Goal: Task Accomplishment & Management: Use online tool/utility

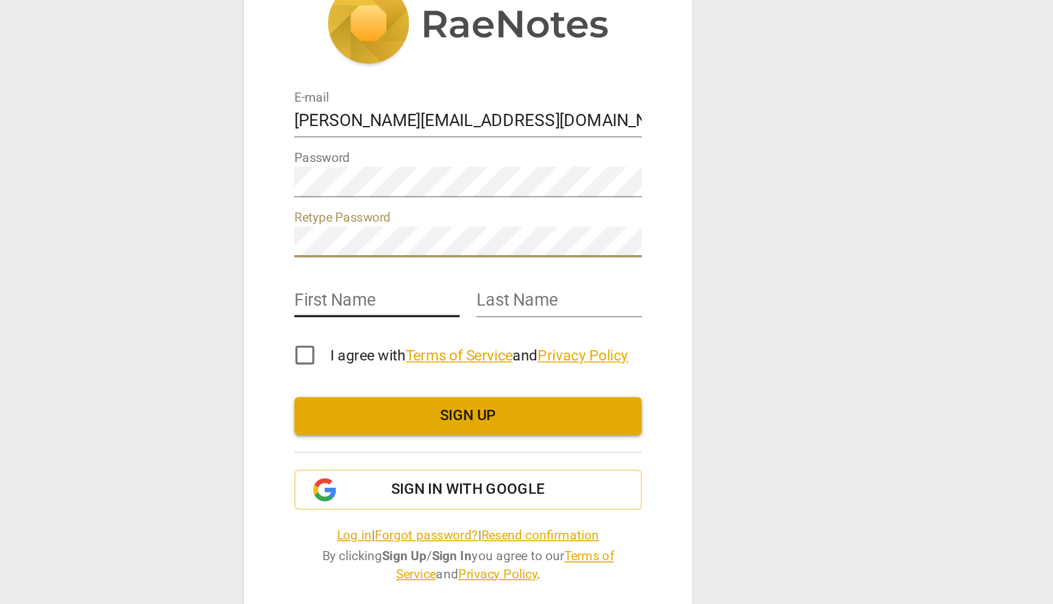
click at [489, 311] on input "text" at bounding box center [474, 314] width 96 height 18
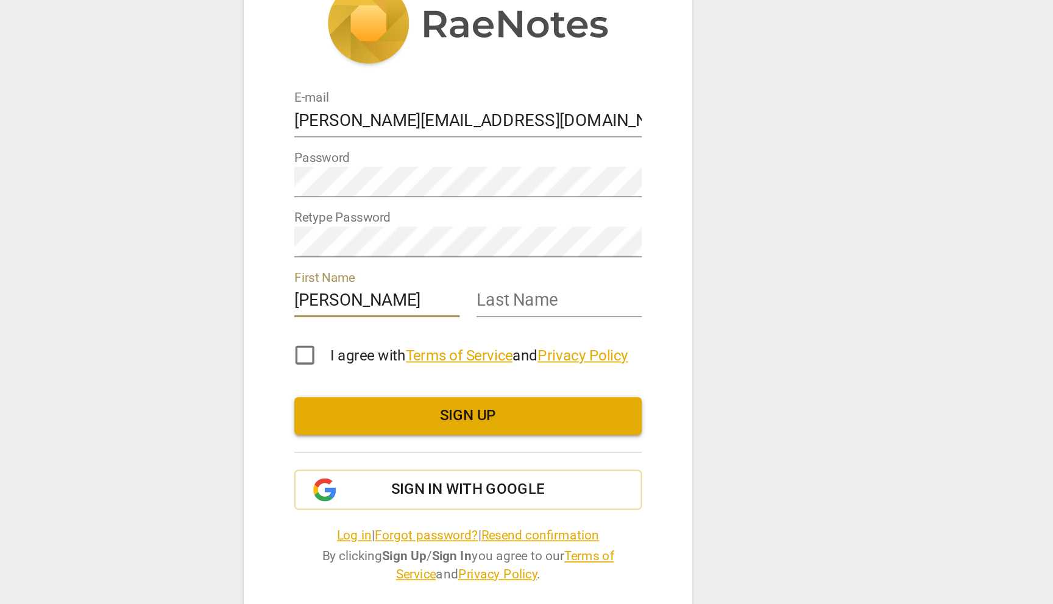
type input "[PERSON_NAME]"
type input "Alon"
click at [432, 344] on input "I agree with Terms of Service and Privacy Policy" at bounding box center [431, 344] width 29 height 29
checkbox input "true"
click at [415, 242] on div "E-mail [PERSON_NAME][EMAIL_ADDRESS][DOMAIN_NAME] Password Retype Password First…" at bounding box center [526, 302] width 259 height 406
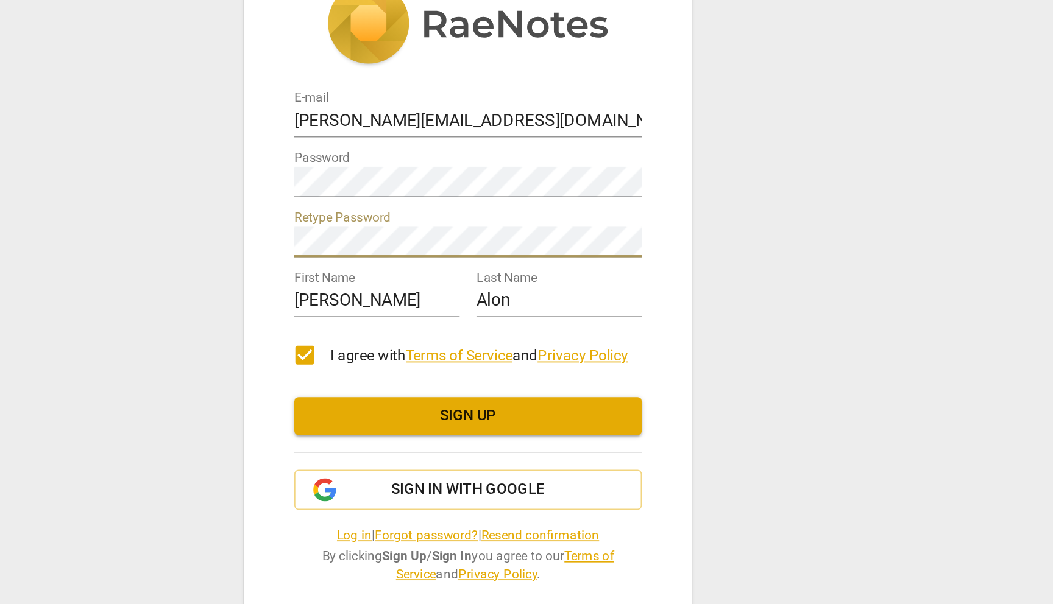
click at [416, 277] on div "E-mail [PERSON_NAME][EMAIL_ADDRESS][DOMAIN_NAME] Password Retype Password First…" at bounding box center [526, 302] width 259 height 406
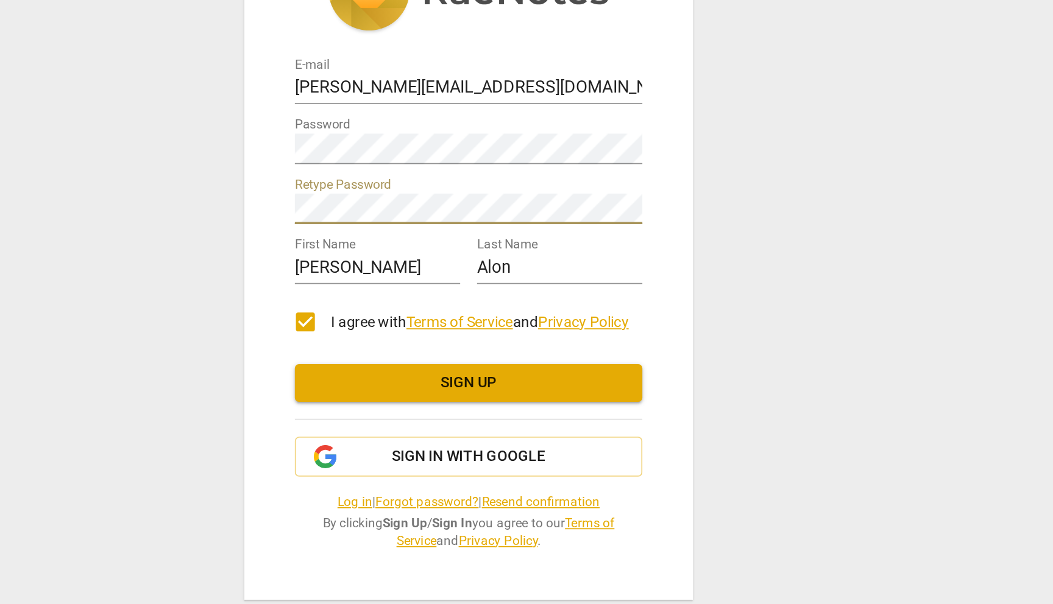
click at [476, 375] on span "Sign up" at bounding box center [527, 379] width 182 height 12
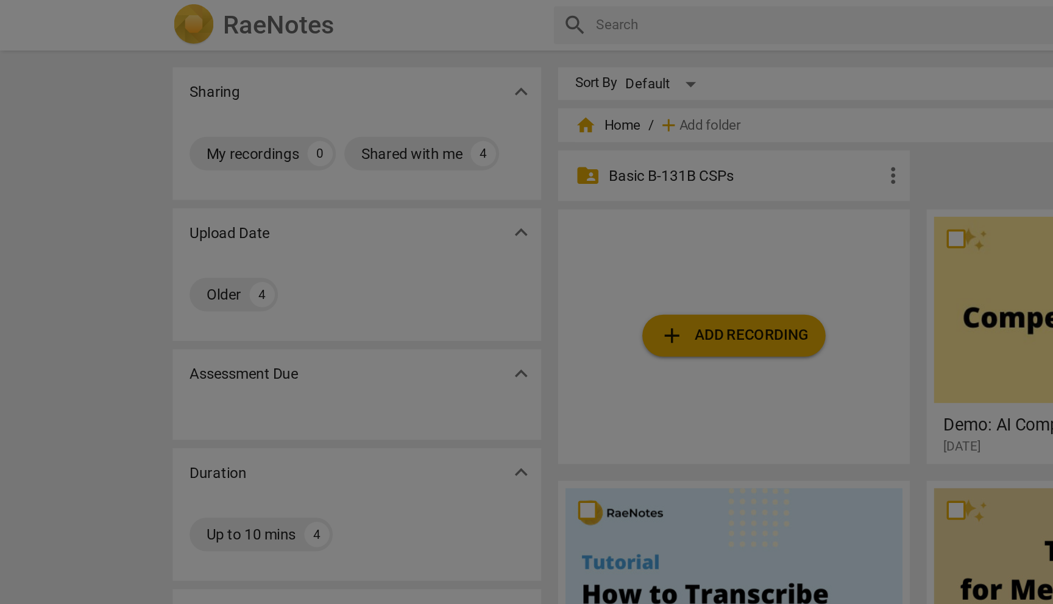
click at [379, 98] on div at bounding box center [526, 302] width 1053 height 604
click at [380, 100] on div at bounding box center [526, 302] width 1053 height 604
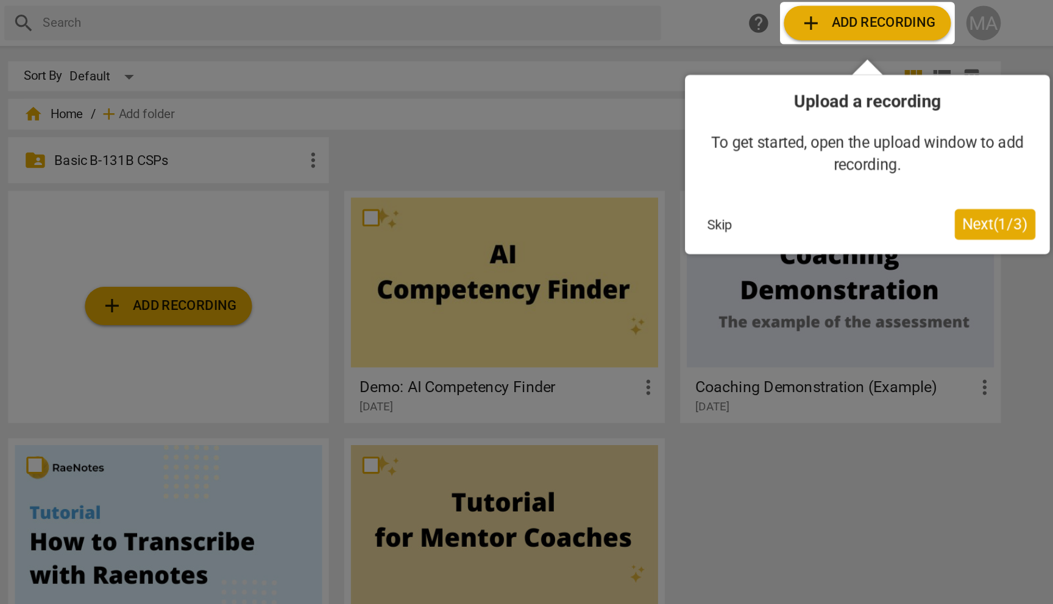
click at [951, 140] on span "Next ( 1 / 3 )" at bounding box center [948, 142] width 41 height 12
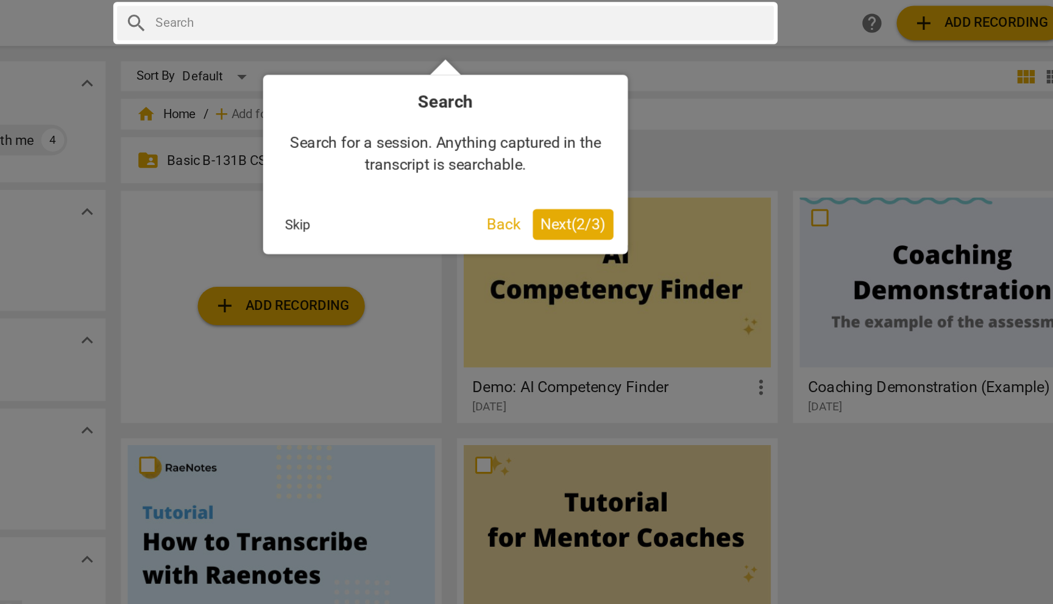
click at [612, 146] on span "Next ( 2 / 3 )" at bounding box center [609, 142] width 41 height 12
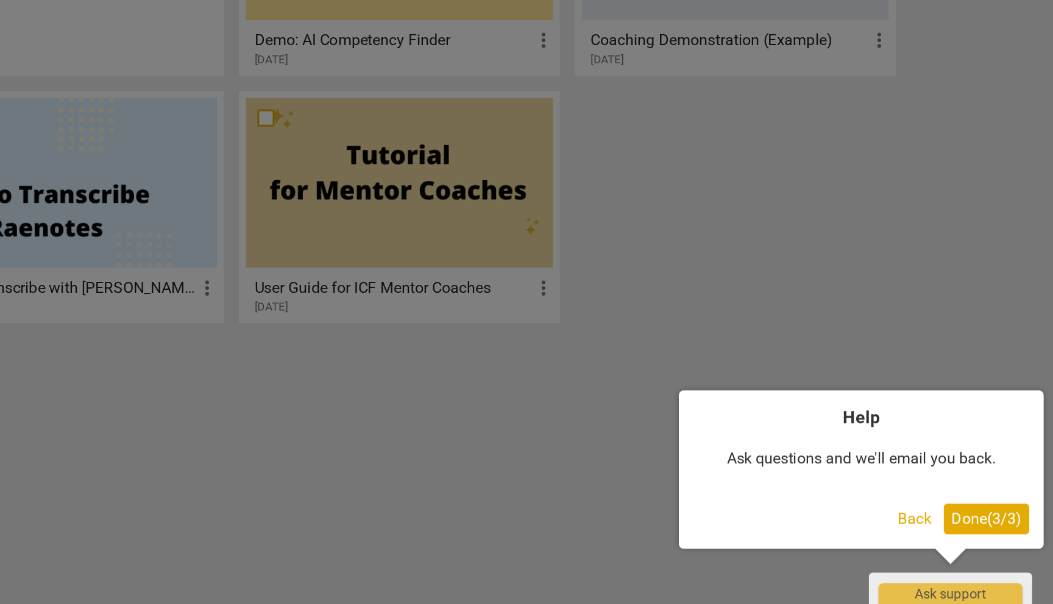
click at [1014, 556] on button "Done ( 3 / 3 )" at bounding box center [1010, 549] width 54 height 19
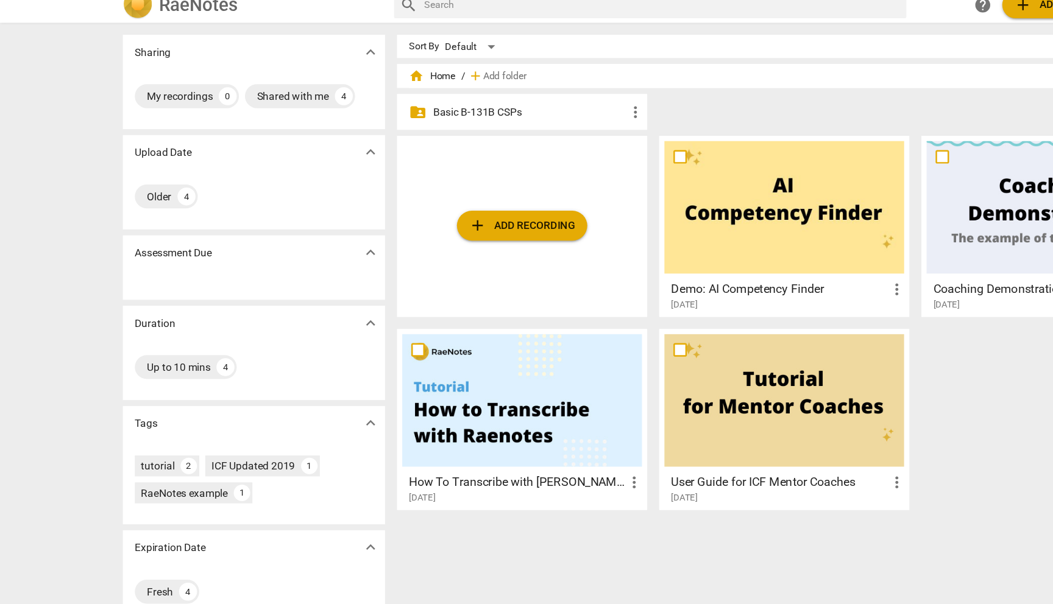
click at [406, 102] on p "Basic B-131B CSPs" at bounding box center [430, 102] width 157 height 13
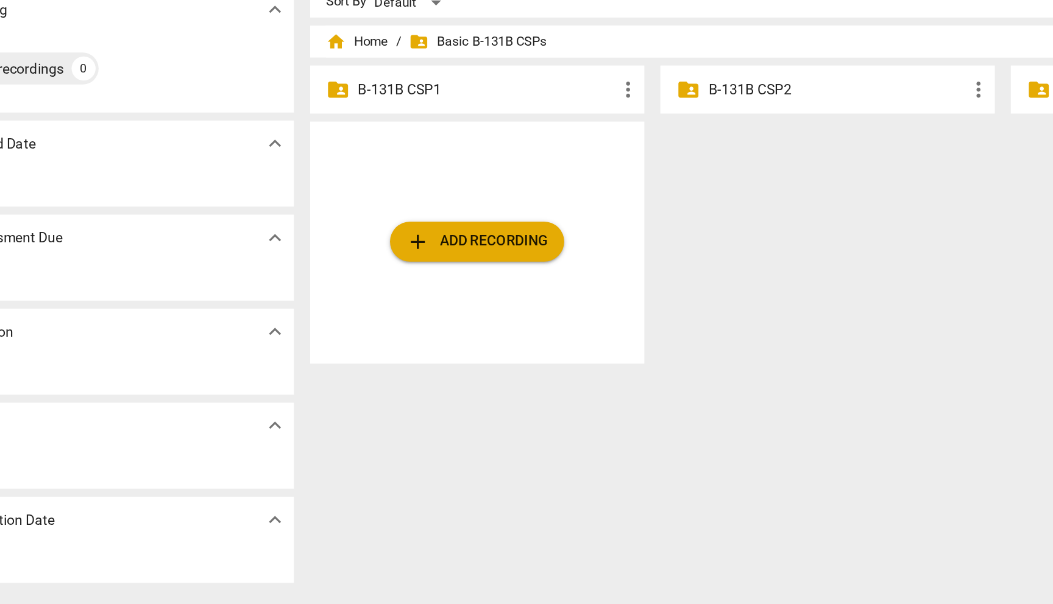
click at [438, 198] on span "add Add recording" at bounding box center [424, 194] width 86 height 15
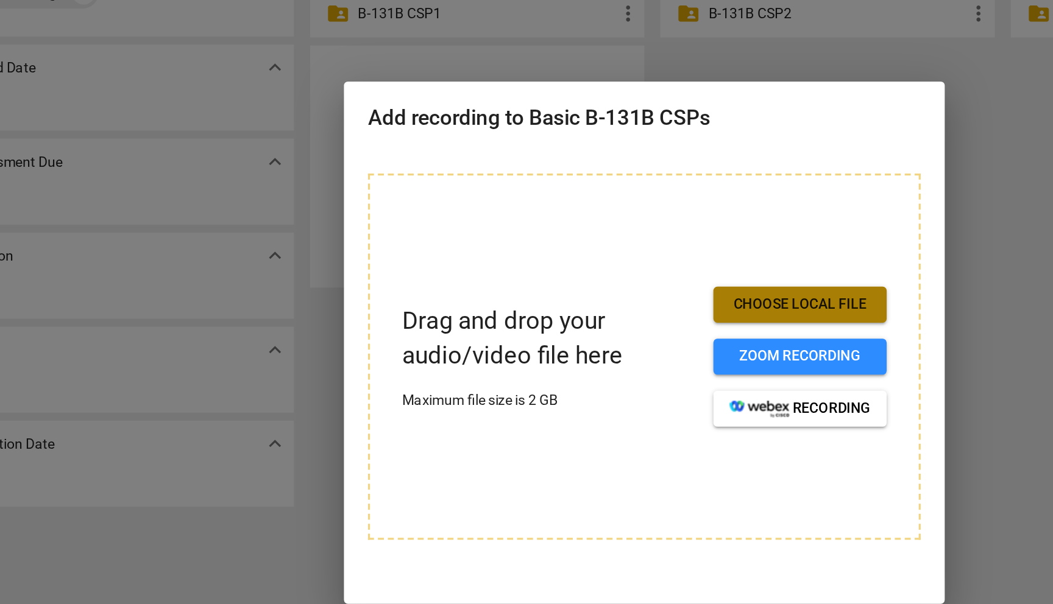
click at [627, 281] on span "Choose local file" at bounding box center [621, 279] width 86 height 12
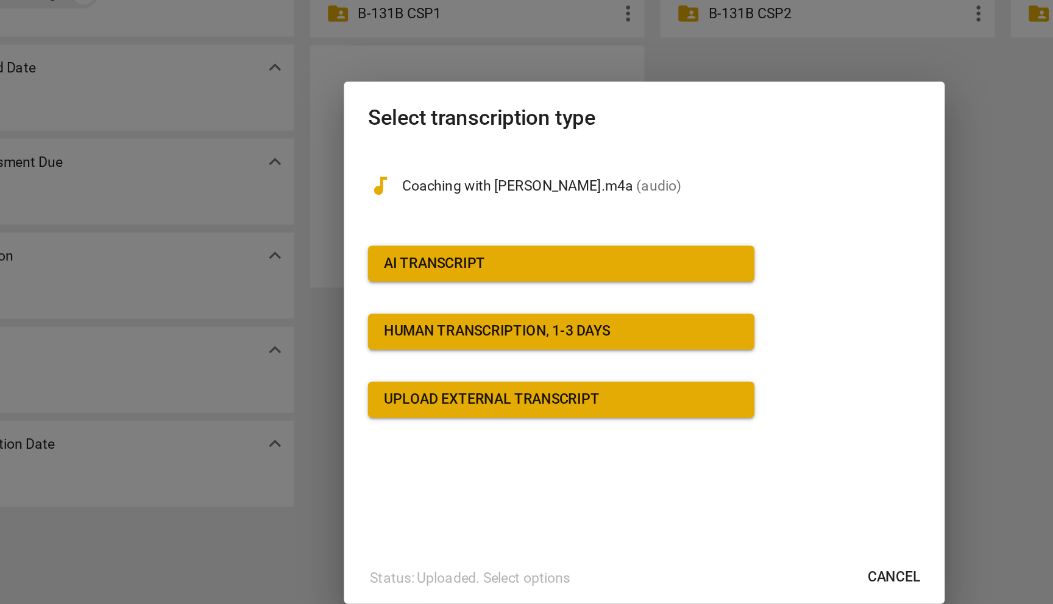
click at [673, 445] on span "Cancel" at bounding box center [678, 445] width 32 height 12
click at [685, 450] on span "Cancel" at bounding box center [678, 445] width 32 height 12
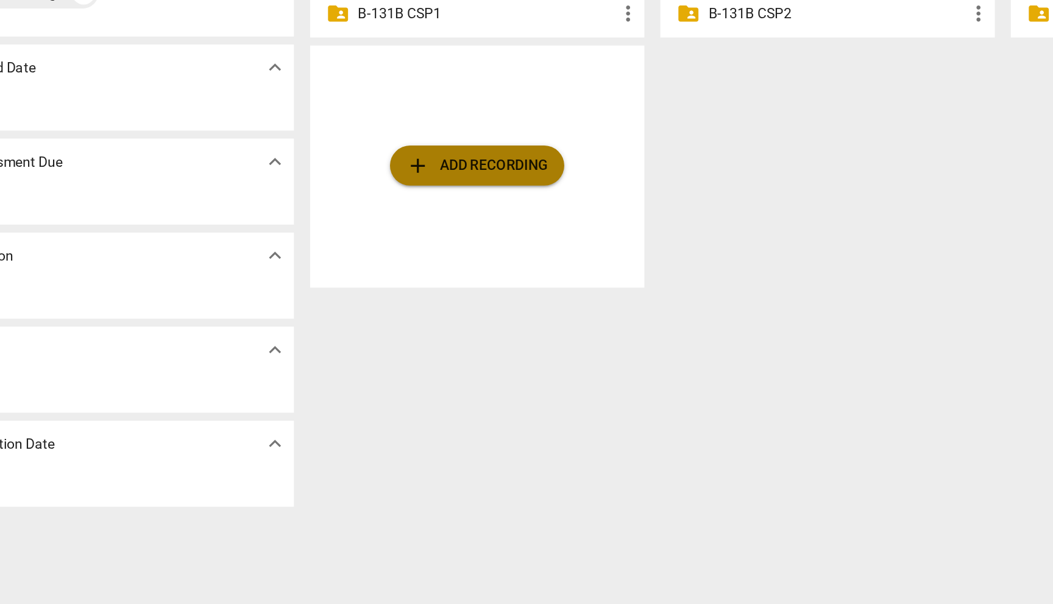
click at [417, 193] on span "add Add recording" at bounding box center [424, 194] width 86 height 15
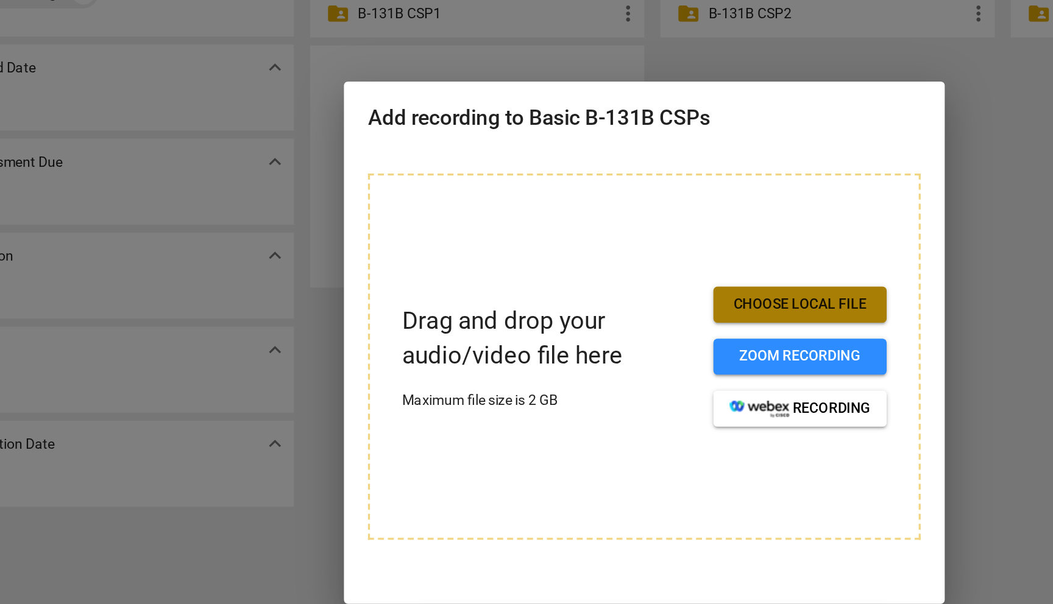
click at [627, 275] on span "Choose local file" at bounding box center [621, 279] width 86 height 12
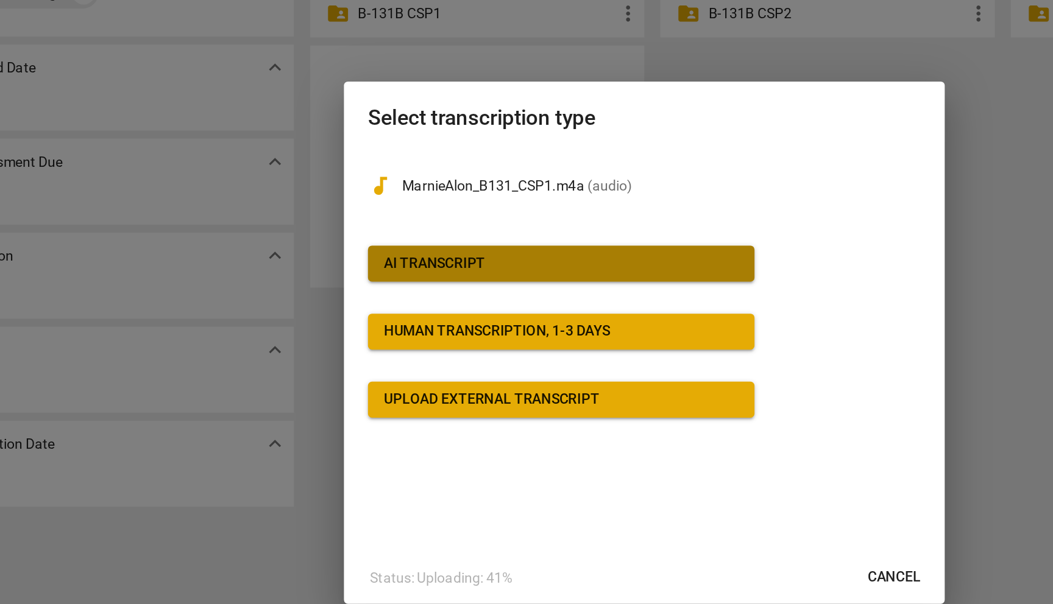
click at [374, 259] on div "AI Transcript" at bounding box center [399, 254] width 62 height 12
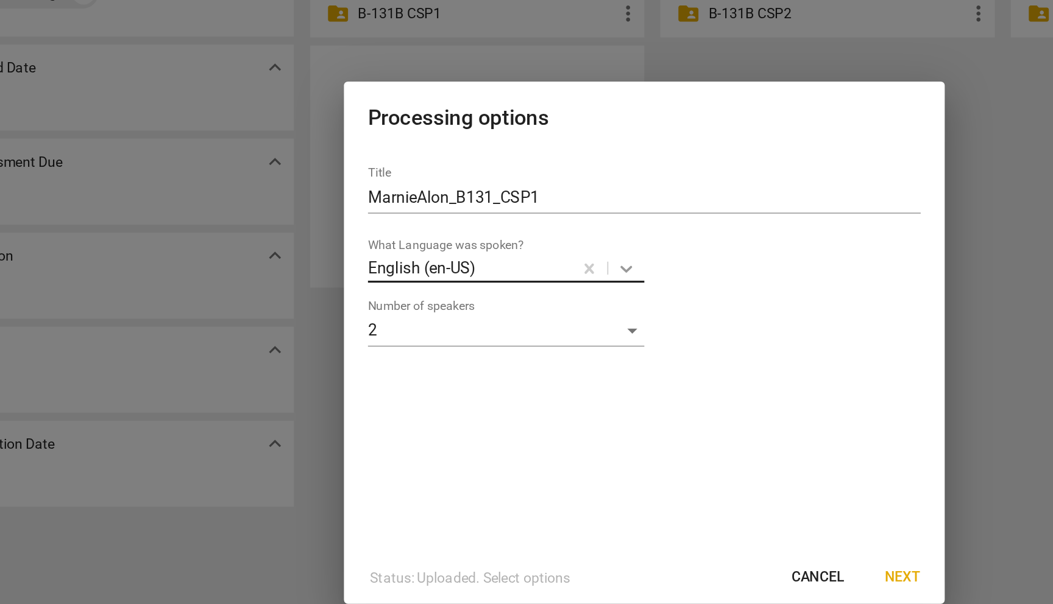
click at [512, 258] on icon at bounding box center [515, 257] width 12 height 12
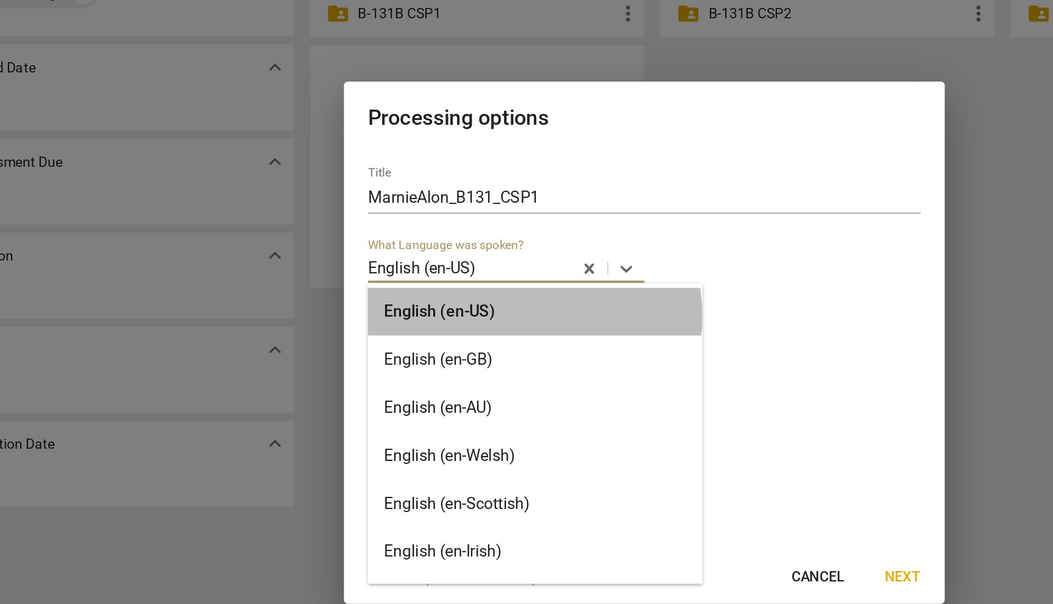
click at [459, 286] on div "English (en-US)" at bounding box center [459, 283] width 203 height 29
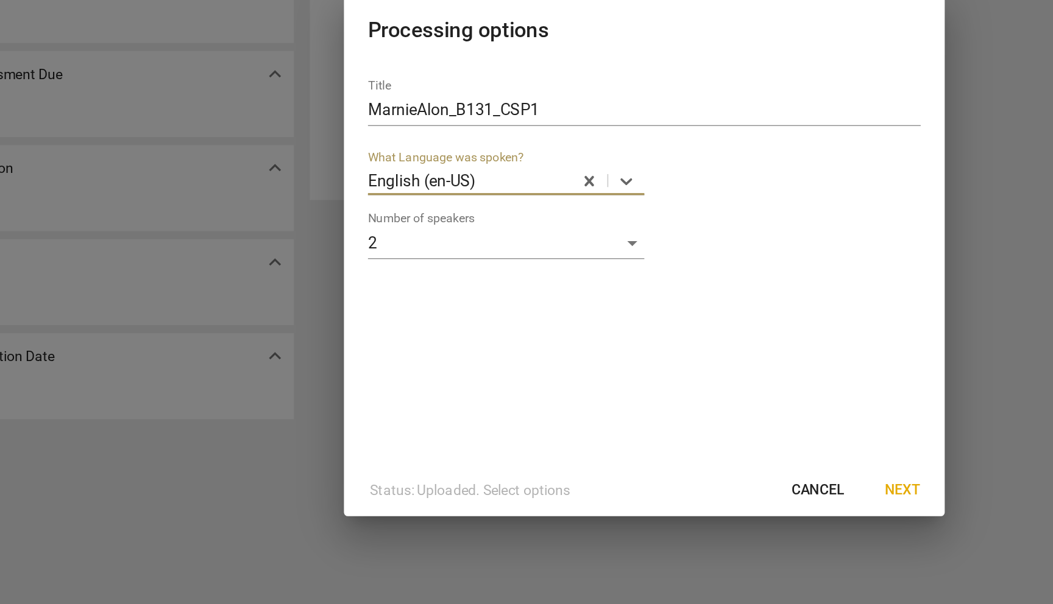
click at [678, 444] on span "Next" at bounding box center [683, 445] width 22 height 12
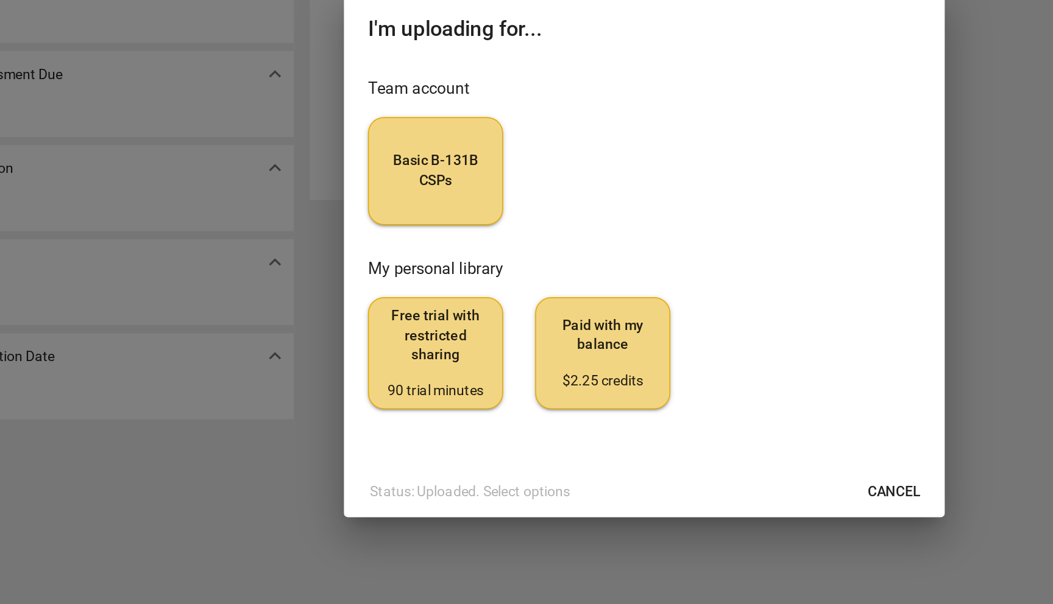
click at [407, 252] on span "Basic B-131B CSPs" at bounding box center [400, 251] width 62 height 24
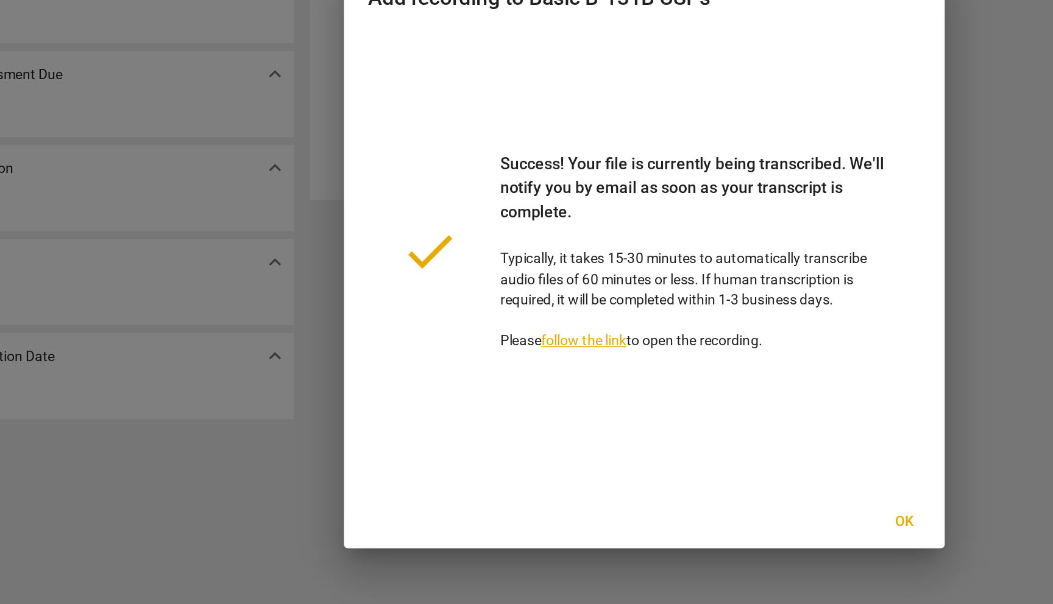
click at [687, 463] on span "Ok" at bounding box center [684, 465] width 19 height 12
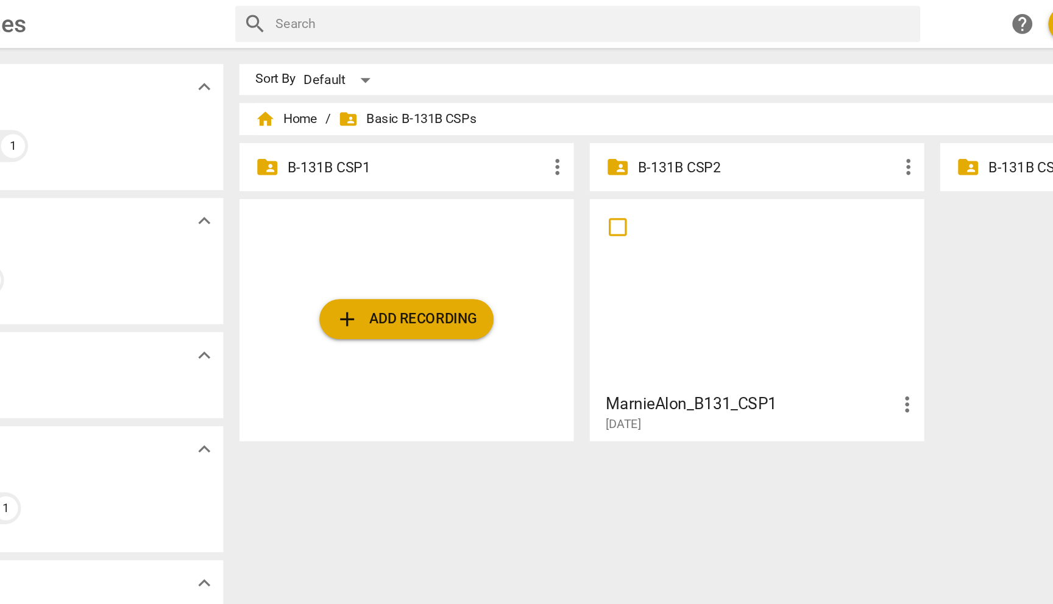
click at [478, 108] on div "folder_shared B-131B CSP1 more_vert" at bounding box center [424, 101] width 203 height 29
click at [517, 99] on span "more_vert" at bounding box center [516, 101] width 15 height 15
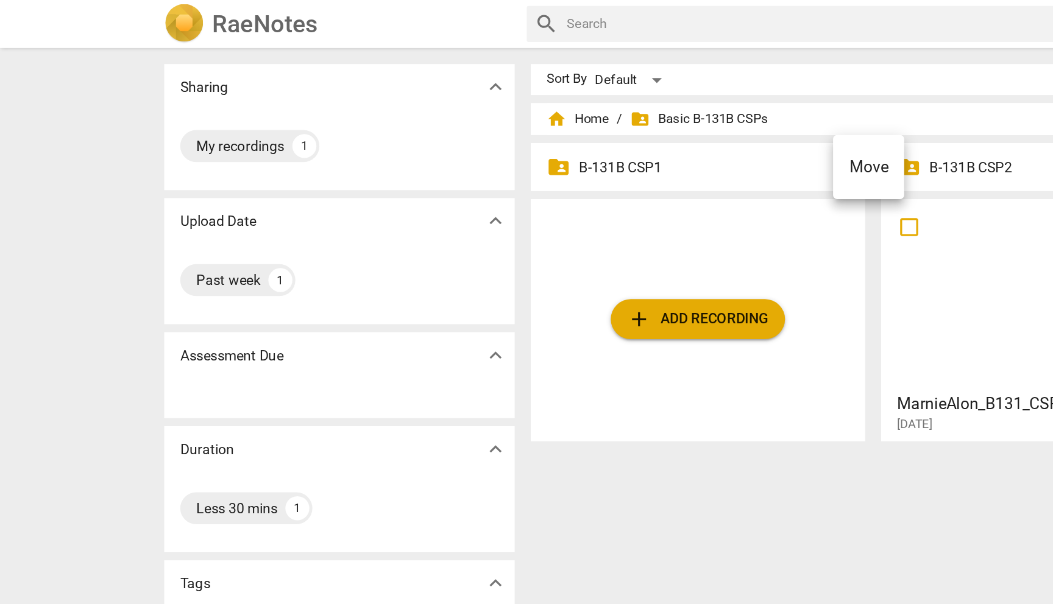
click at [339, 99] on div at bounding box center [526, 302] width 1053 height 604
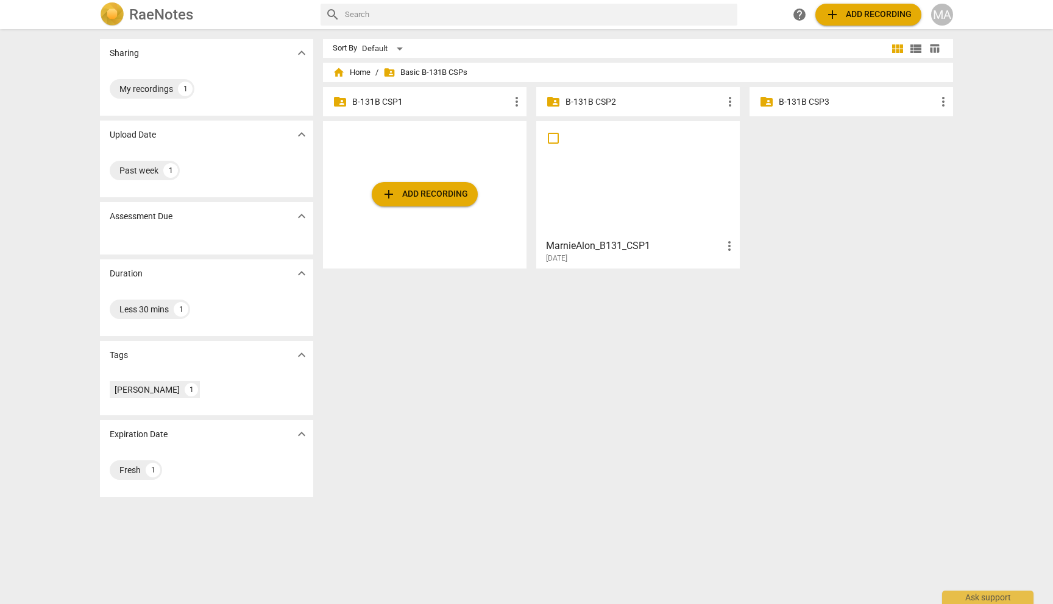
click at [607, 245] on h3 "MarnieAlon_B131_CSP1" at bounding box center [634, 246] width 176 height 15
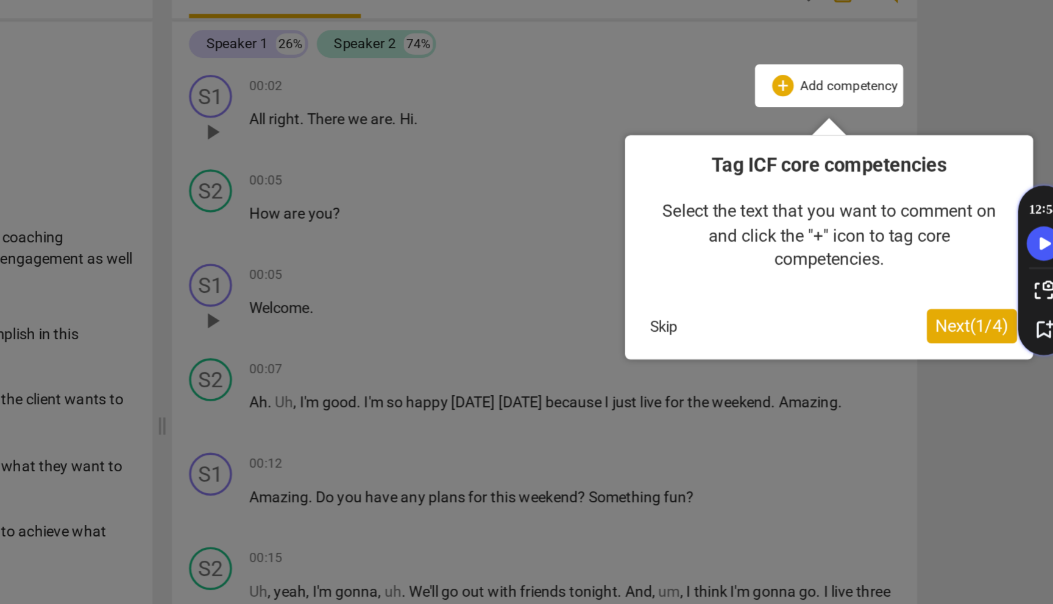
click at [805, 277] on button "Skip" at bounding box center [812, 278] width 26 height 18
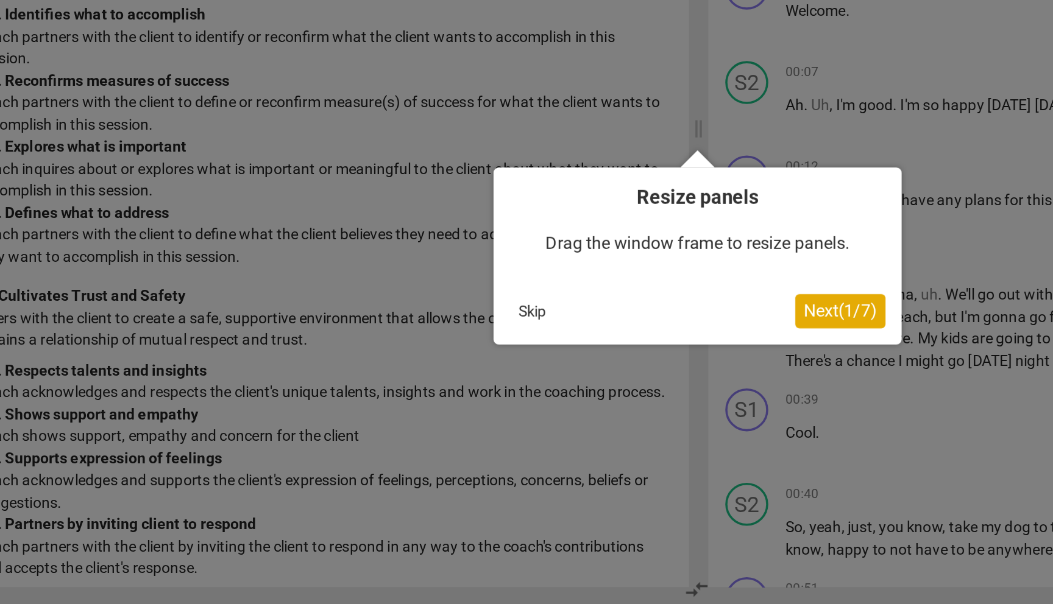
click at [437, 437] on button "Skip" at bounding box center [433, 438] width 26 height 18
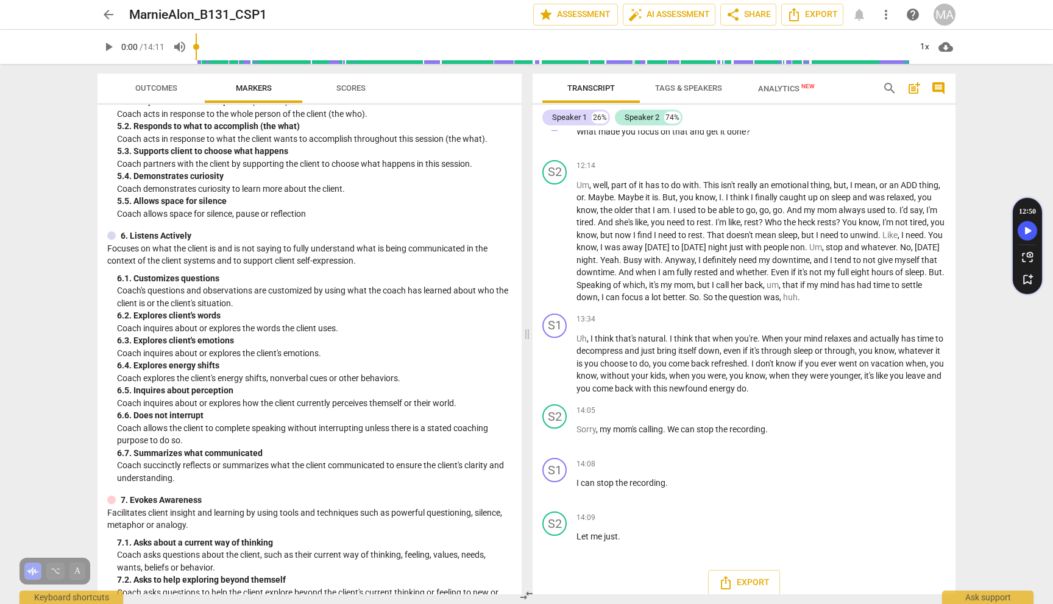
click at [644, 413] on div "14:05 + Add competency keyboard_arrow_right" at bounding box center [760, 410] width 369 height 12
